Goal: Transaction & Acquisition: Purchase product/service

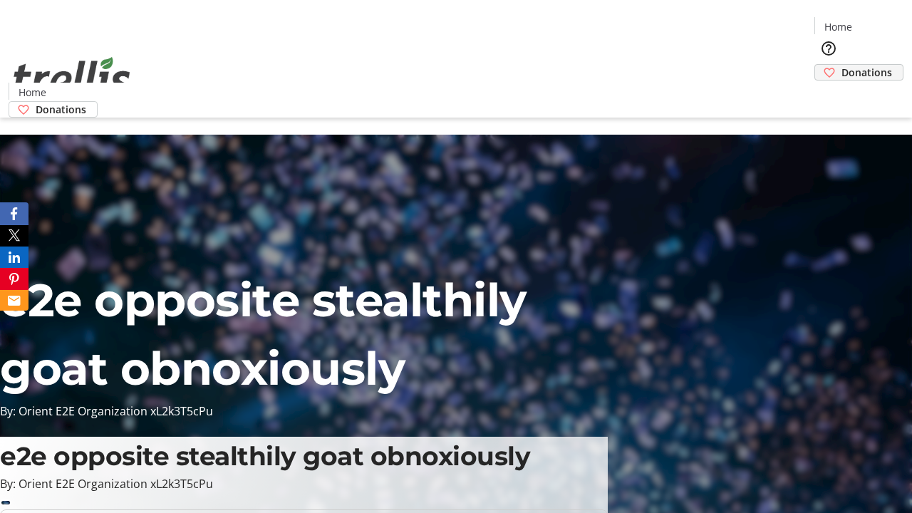
click at [842, 65] on span "Donations" at bounding box center [867, 72] width 51 height 15
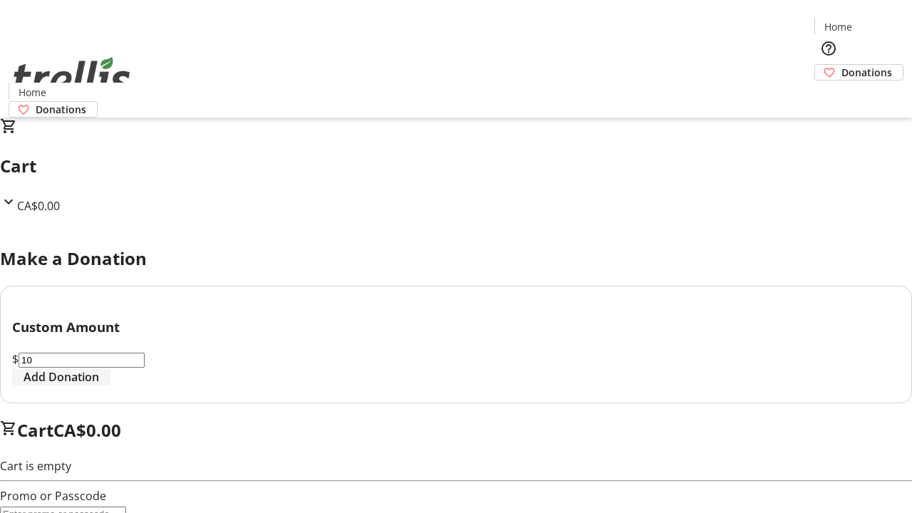
click at [99, 386] on span "Add Donation" at bounding box center [62, 376] width 76 height 17
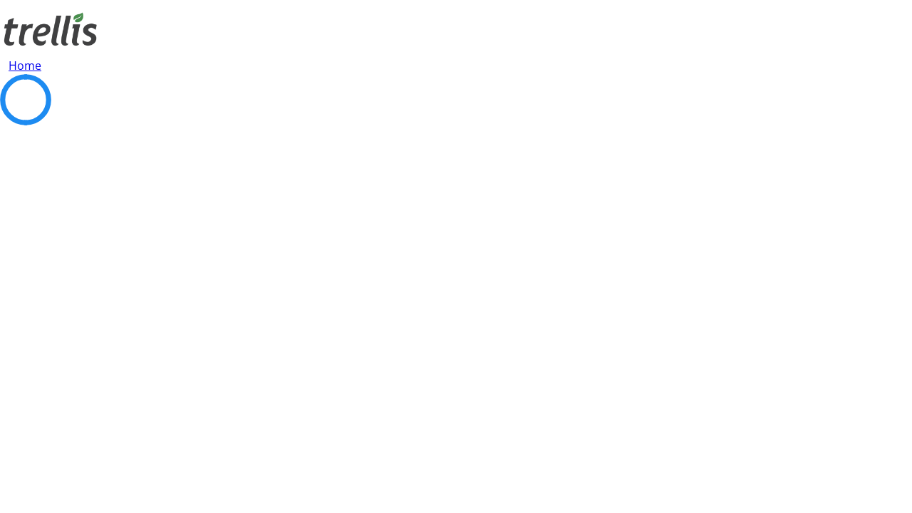
select select "CA"
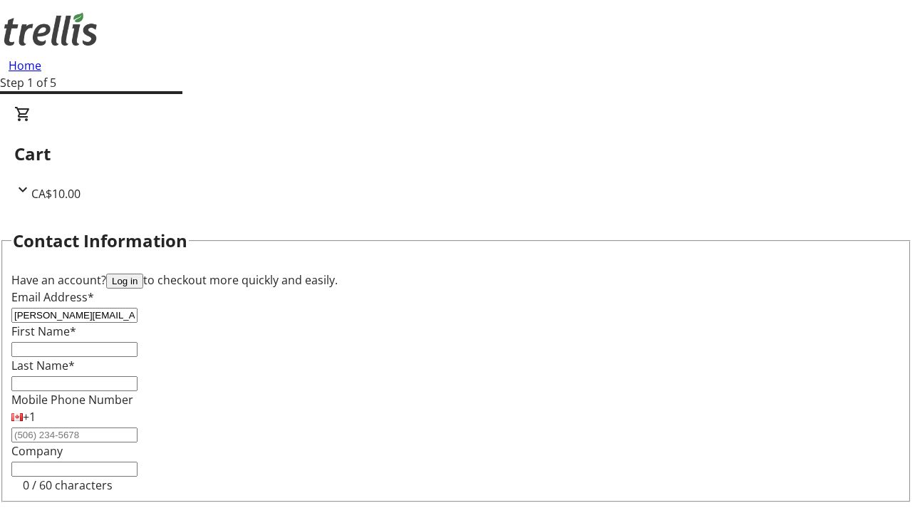
type input "[PERSON_NAME][EMAIL_ADDRESS][DOMAIN_NAME]"
type input "[PERSON_NAME]"
type input "[STREET_ADDRESS][PERSON_NAME]"
type input "Kelowna"
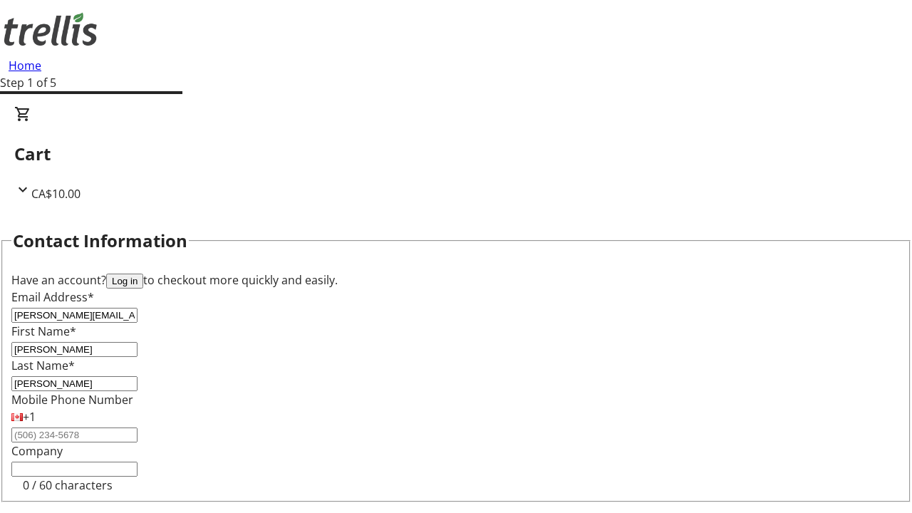
select select "BC"
type input "Kelowna"
type input "V1Y 0C2"
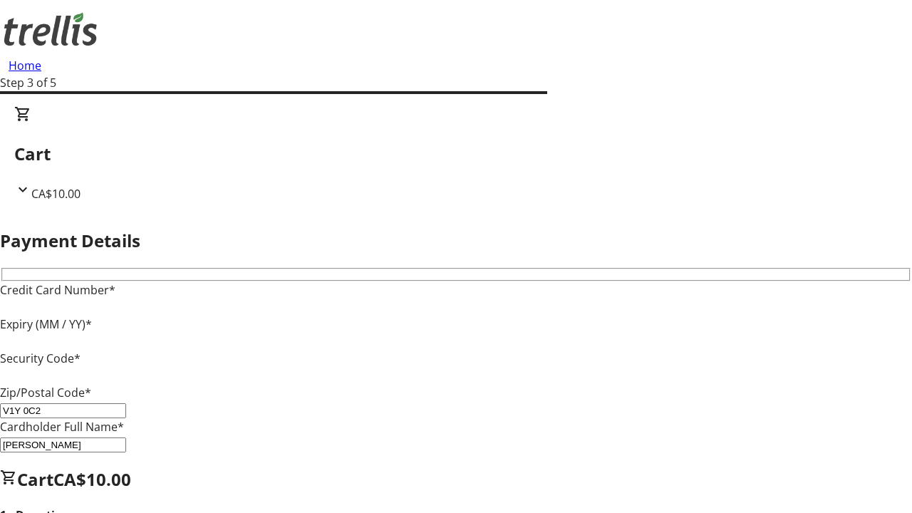
type input "V1Y 0C2"
